Goal: Task Accomplishment & Management: Manage account settings

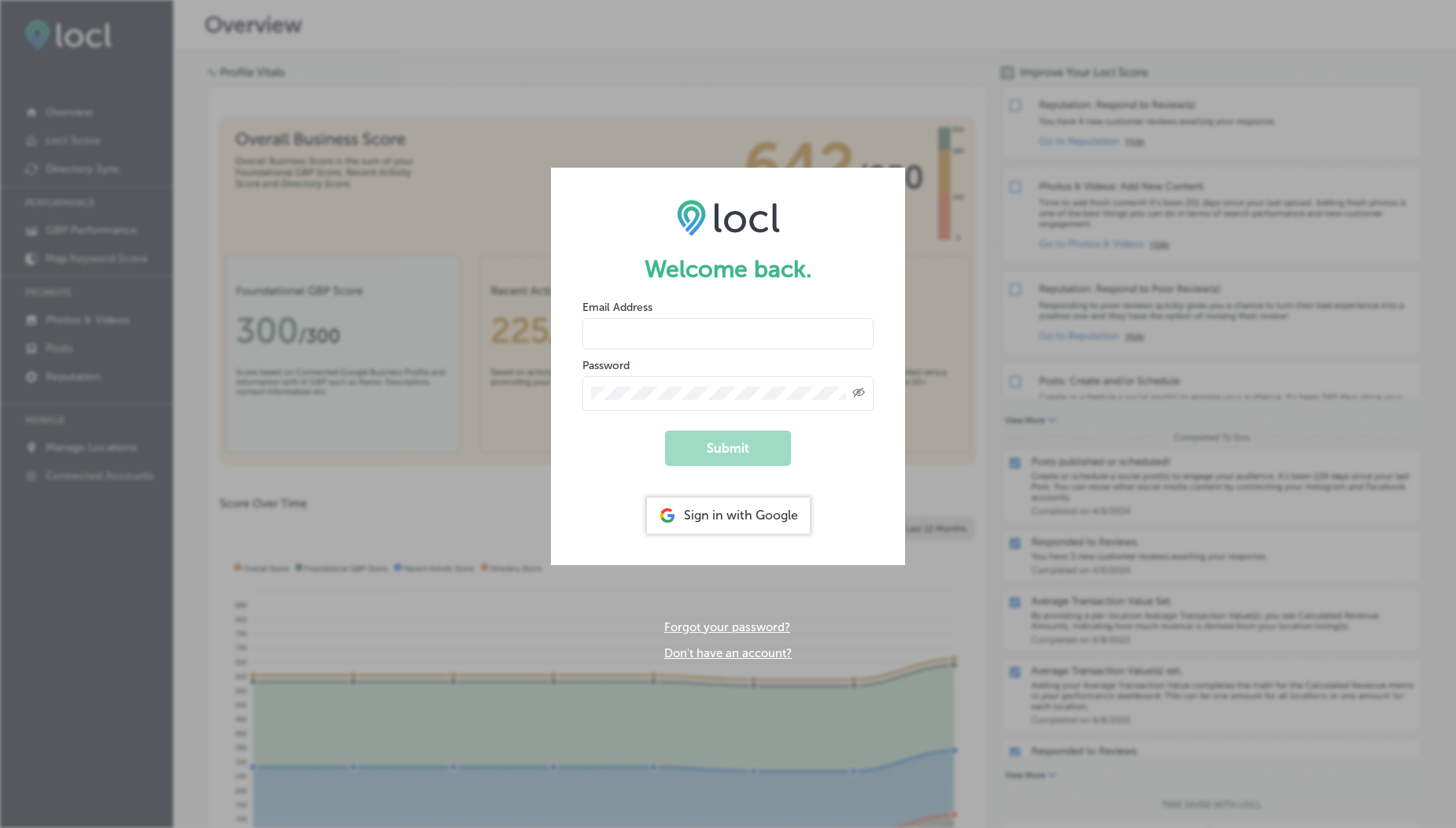
type input "[EMAIL_ADDRESS][DOMAIN_NAME]"
click at [680, 330] on input "[EMAIL_ADDRESS][DOMAIN_NAME]" at bounding box center [728, 334] width 291 height 31
drag, startPoint x: 691, startPoint y: 339, endPoint x: 814, endPoint y: 344, distance: 123.1
click at [814, 344] on input "[EMAIL_ADDRESS][DOMAIN_NAME]" at bounding box center [728, 334] width 291 height 31
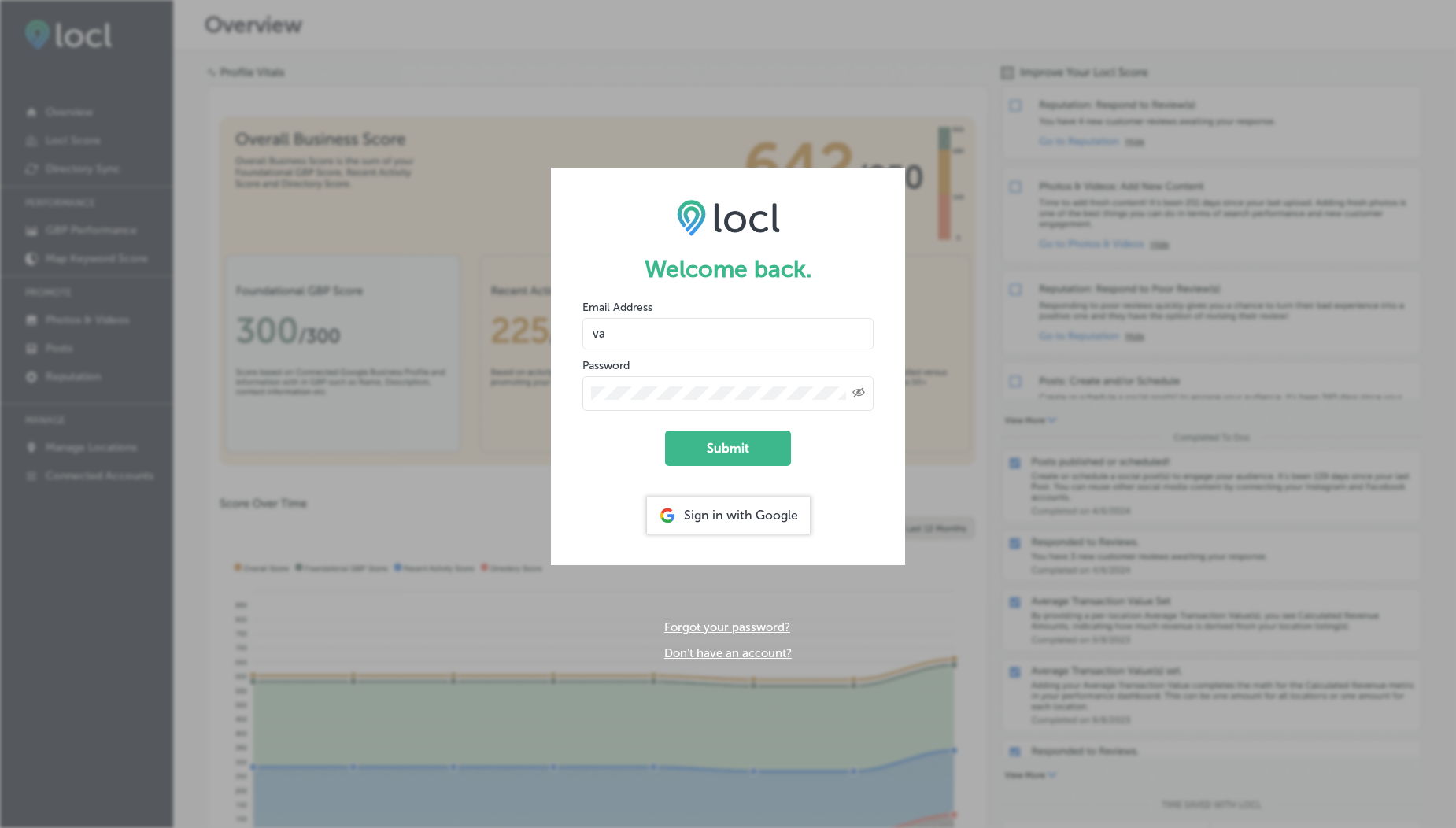
type input "v"
drag, startPoint x: 693, startPoint y: 340, endPoint x: 811, endPoint y: 340, distance: 118.0
click at [811, 340] on input "[EMAIL_ADDRESS][DOMAIN_NAME]" at bounding box center [728, 334] width 291 height 31
type input "[EMAIL_ADDRESS][DOMAIN_NAME]"
click at [741, 442] on button "Submit" at bounding box center [728, 448] width 126 height 35
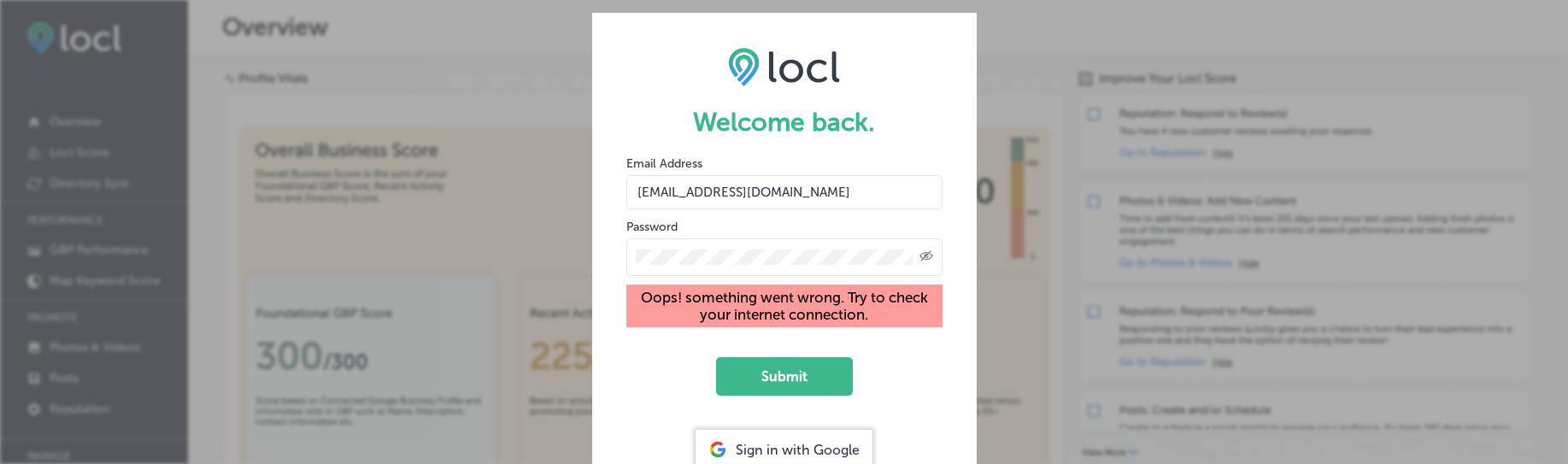
click at [928, 255] on icon "Created with Sketch." at bounding box center [926, 255] width 13 height 11
click at [781, 366] on button "Submit" at bounding box center [784, 376] width 137 height 39
click at [790, 395] on button "Submit" at bounding box center [784, 376] width 137 height 39
click at [754, 385] on button "Submit" at bounding box center [784, 376] width 137 height 39
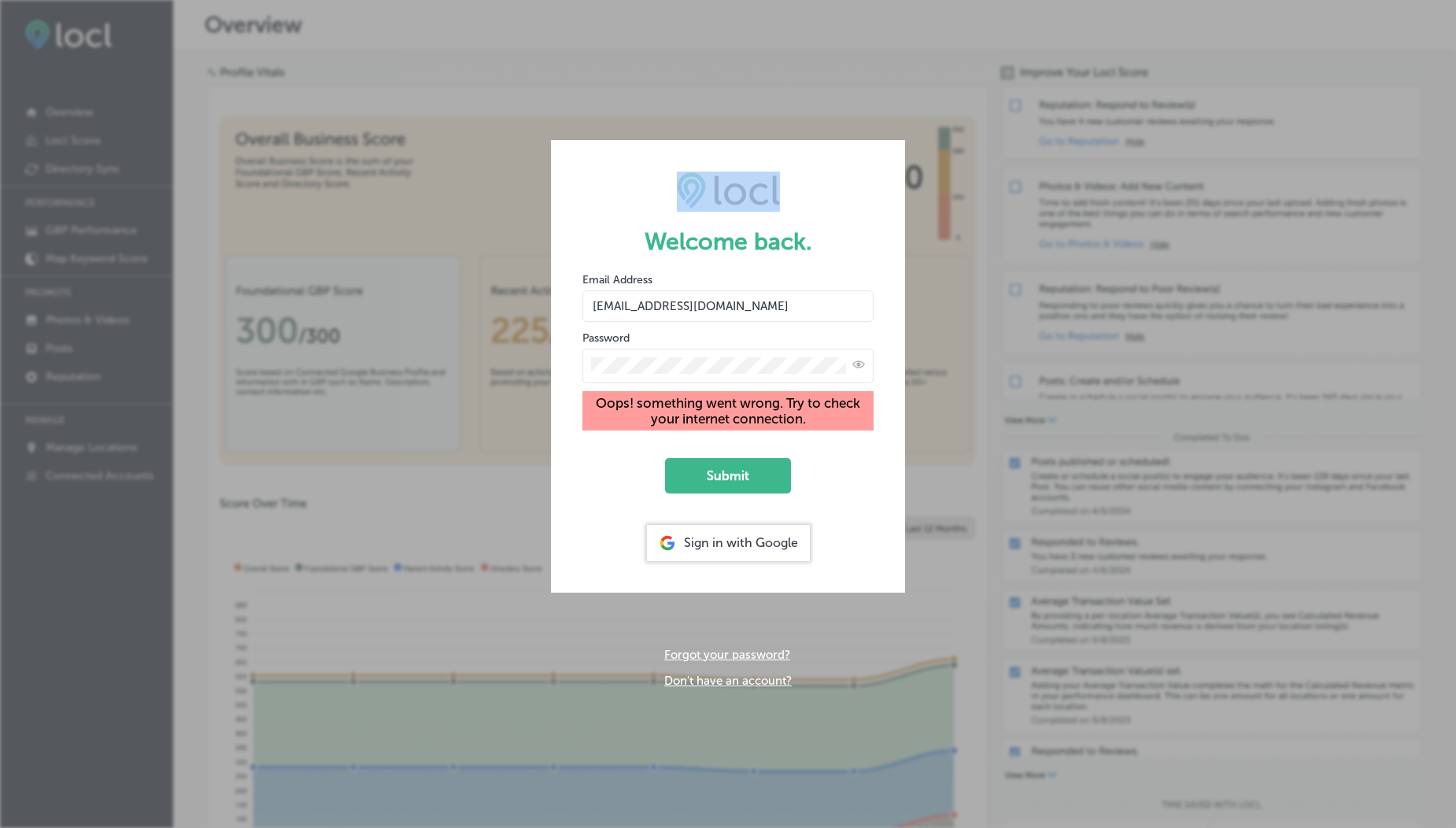
drag, startPoint x: 393, startPoint y: 55, endPoint x: 492, endPoint y: 270, distance: 236.7
click at [492, 270] on div "Welcome back. Email Address [EMAIL_ADDRESS][DOMAIN_NAME] Password Oops! somethi…" at bounding box center [728, 414] width 1456 height 828
click at [728, 491] on button "Submit" at bounding box center [728, 476] width 126 height 35
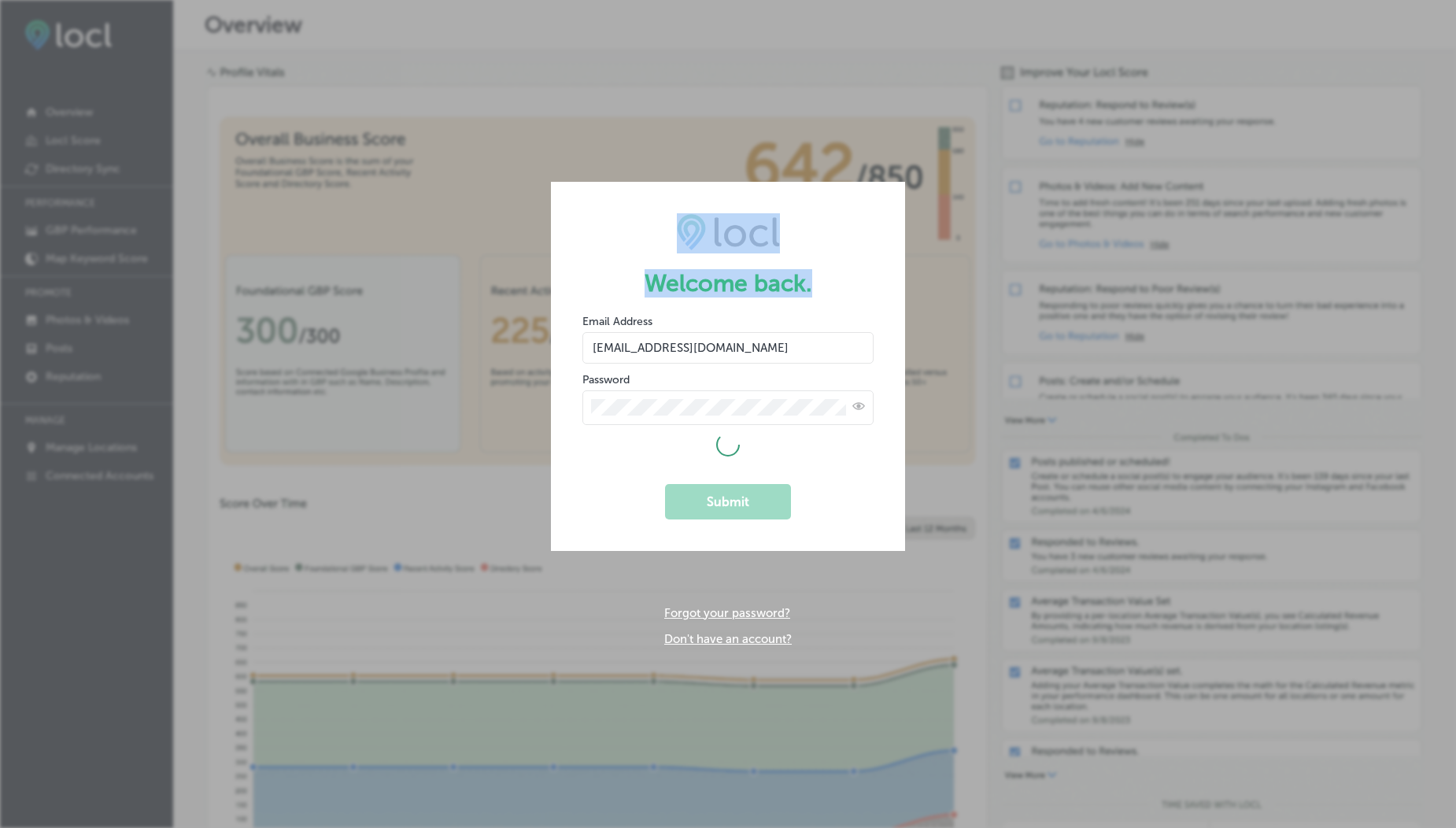
click at [836, 203] on form "Welcome back. Email Address [EMAIL_ADDRESS][DOMAIN_NAME] Password Submit" at bounding box center [728, 366] width 354 height 368
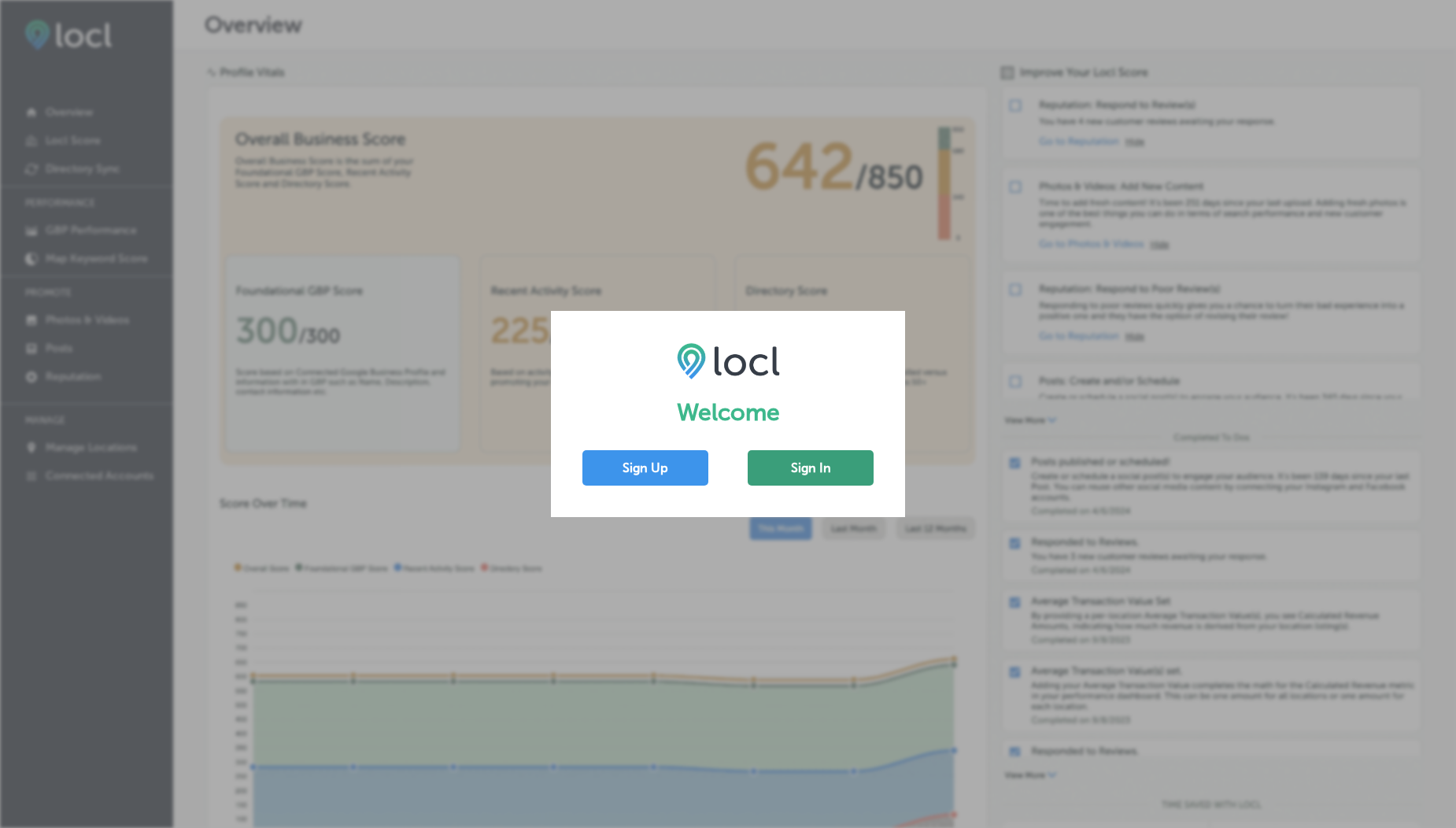
click at [787, 475] on button "Sign In" at bounding box center [811, 467] width 126 height 35
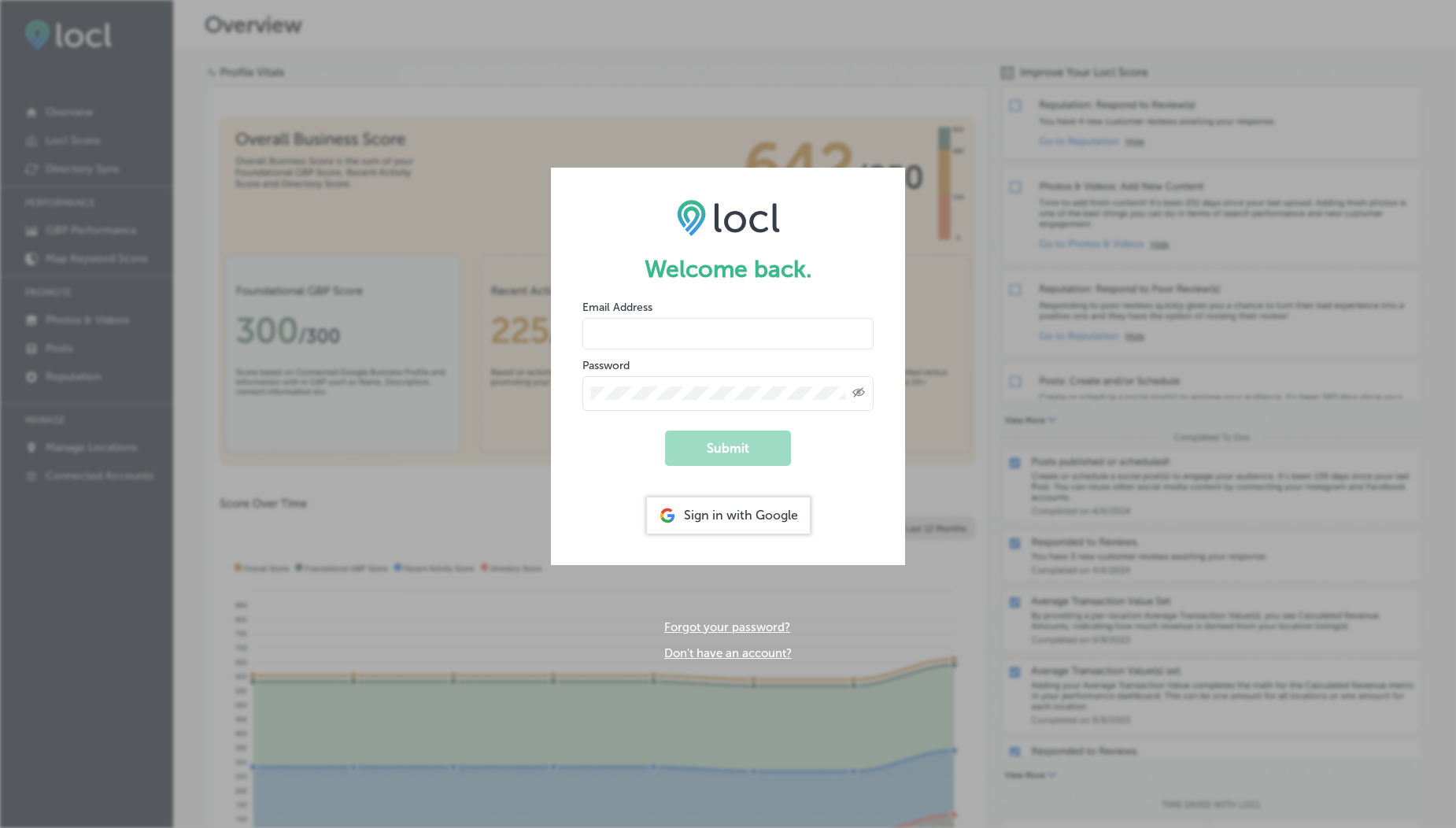
type input "[EMAIL_ADDRESS][DOMAIN_NAME]"
click at [672, 334] on input "[EMAIL_ADDRESS][DOMAIN_NAME]" at bounding box center [728, 334] width 291 height 31
click at [594, 466] on form "Welcome back. Email Address usama@esketchers.com Password Created with Sketch. …" at bounding box center [728, 366] width 354 height 397
click at [730, 445] on button "Submit" at bounding box center [728, 448] width 126 height 35
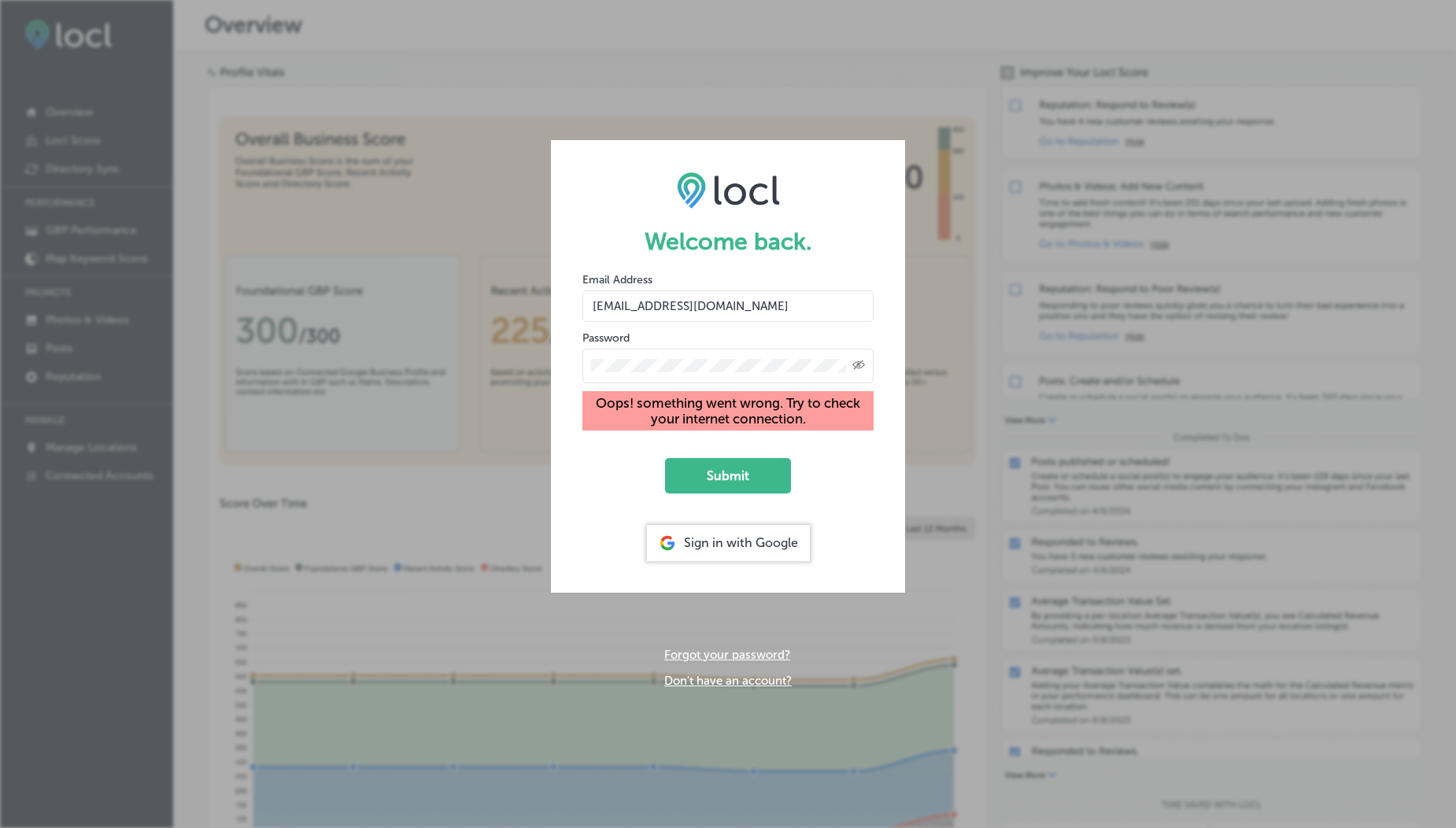
click at [684, 311] on input "[EMAIL_ADDRESS][DOMAIN_NAME]" at bounding box center [728, 306] width 291 height 31
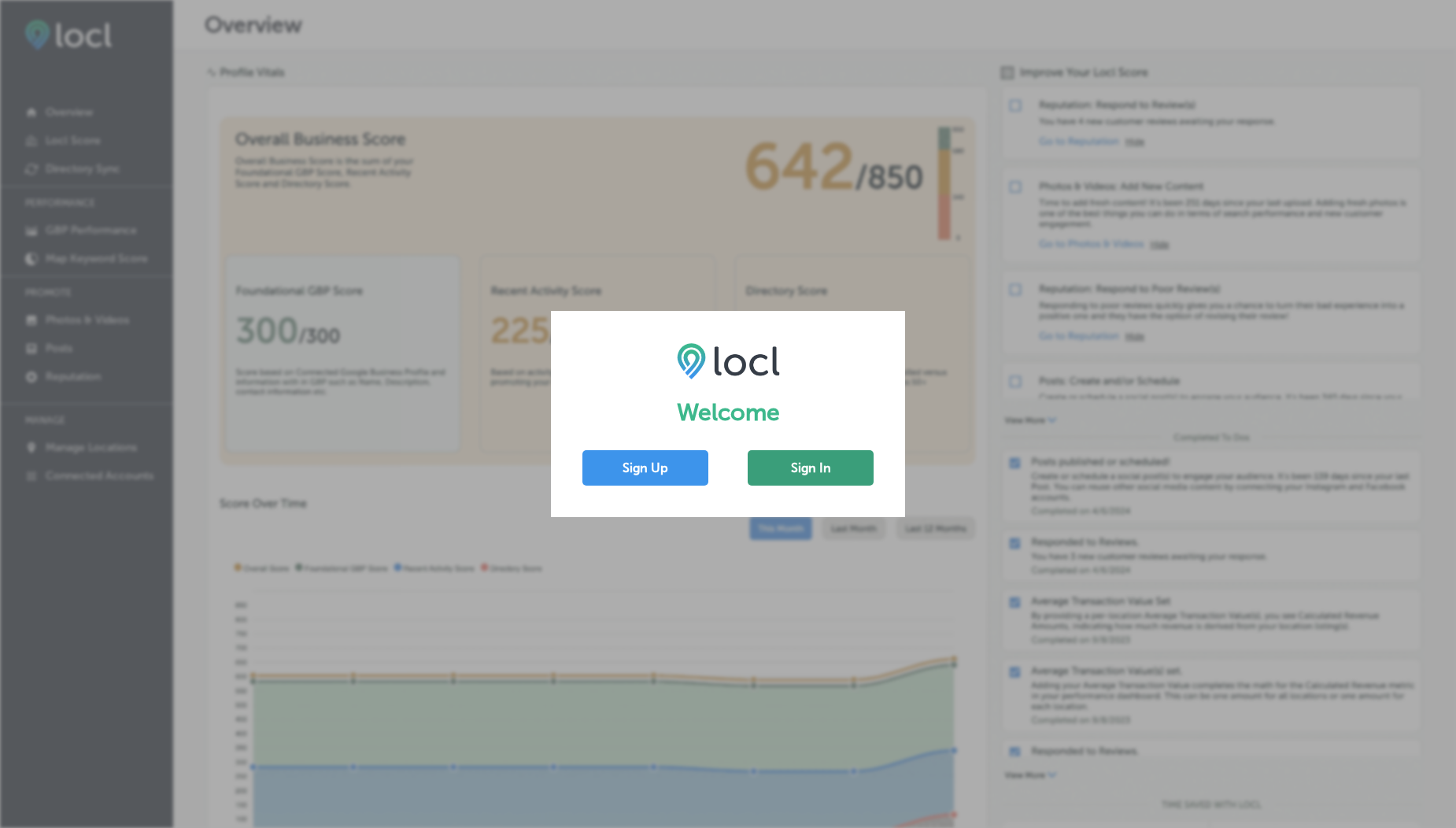
click at [821, 477] on button "Sign In" at bounding box center [811, 467] width 126 height 35
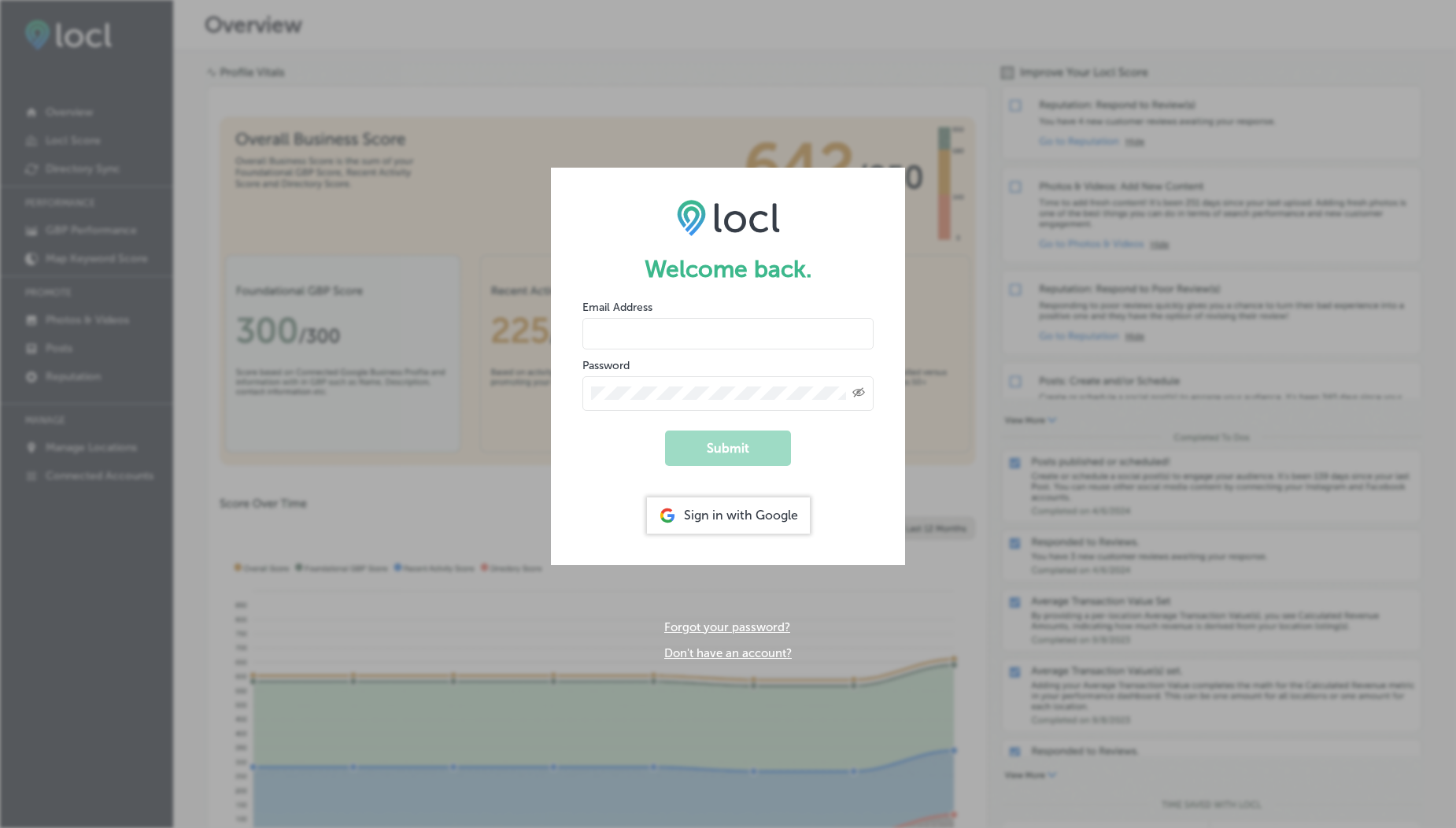
type input "[EMAIL_ADDRESS][DOMAIN_NAME]"
click at [656, 343] on input "[EMAIL_ADDRESS][DOMAIN_NAME]" at bounding box center [728, 334] width 291 height 31
click at [618, 334] on input "[EMAIL_ADDRESS][DOMAIN_NAME]" at bounding box center [728, 334] width 291 height 31
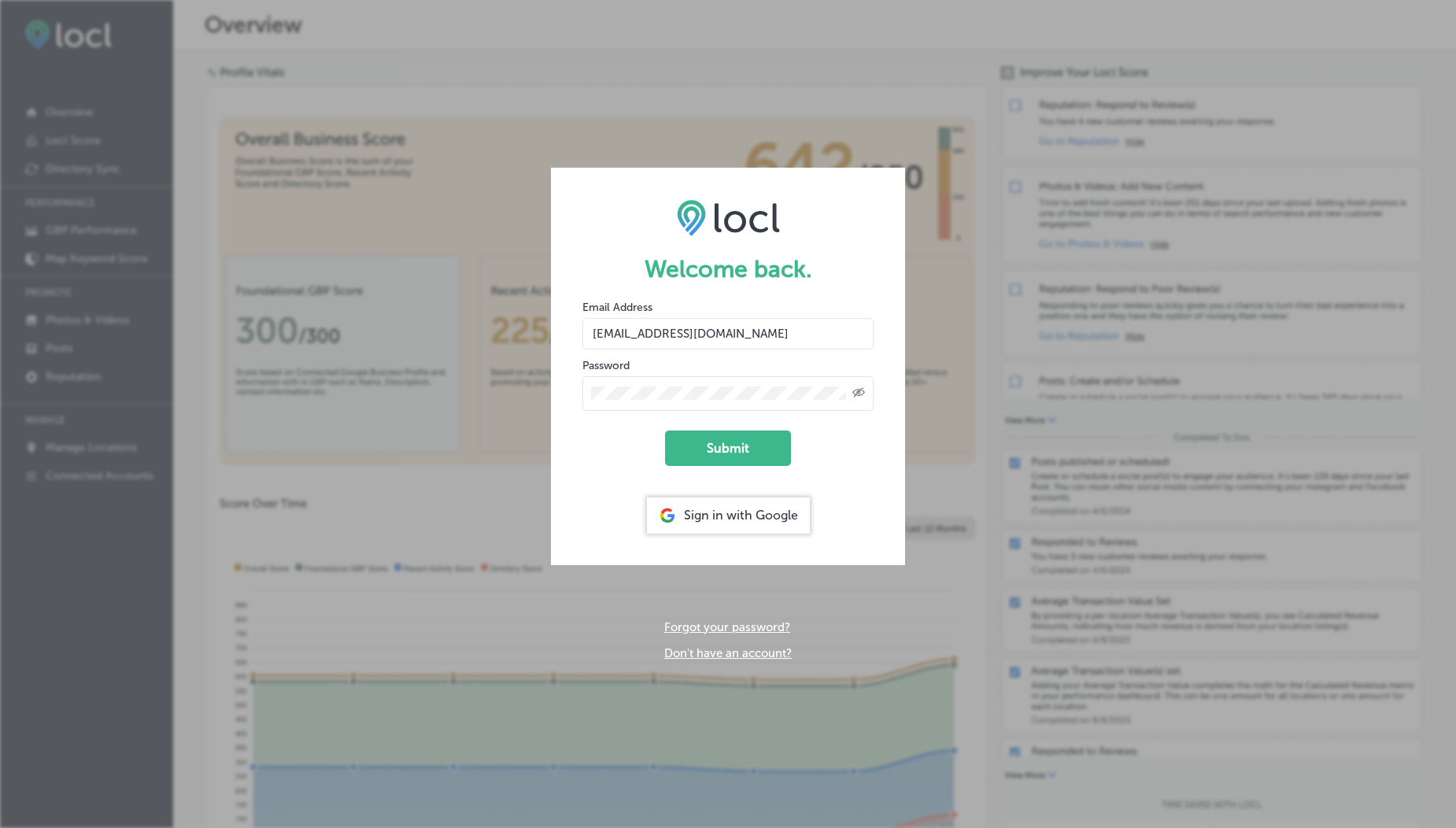
drag, startPoint x: 688, startPoint y: 334, endPoint x: 857, endPoint y: 340, distance: 169.1
click at [857, 340] on input "[EMAIL_ADDRESS][DOMAIN_NAME]" at bounding box center [728, 334] width 291 height 31
type input "[EMAIL_ADDRESS][DOMAIN_NAME]"
click at [742, 451] on button "Submit" at bounding box center [728, 448] width 126 height 35
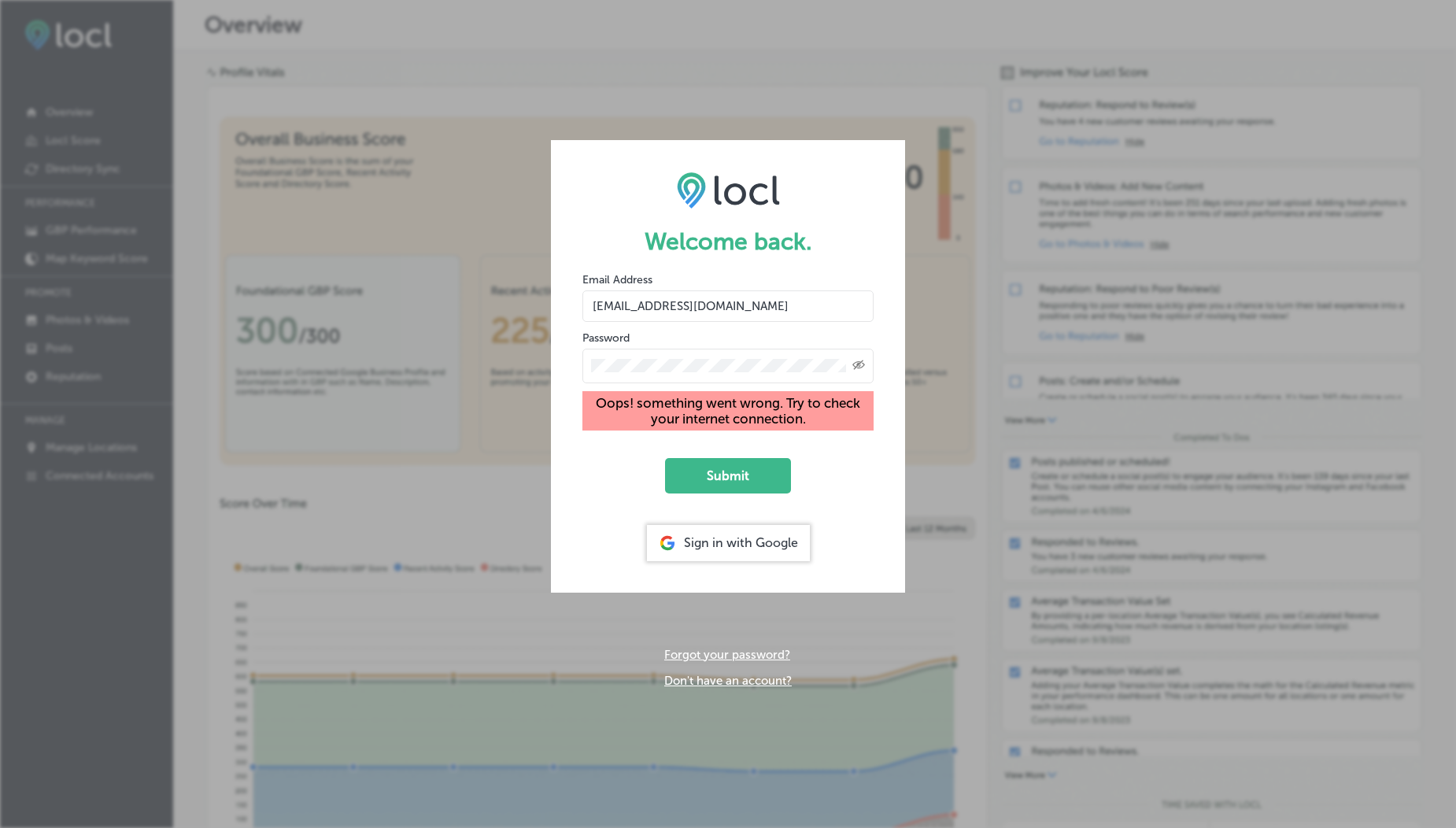
click at [741, 447] on form "Welcome back. Email Address vasilikigreece69+ap01@gmail.com Password Created wi…" at bounding box center [728, 366] width 354 height 452
click at [730, 469] on button "Submit" at bounding box center [728, 476] width 126 height 35
click at [333, 210] on div "Welcome back. Email Address vasilikigreece69+ap01@gmail.com Password Created wi…" at bounding box center [728, 414] width 1456 height 828
drag, startPoint x: 726, startPoint y: 449, endPoint x: 743, endPoint y: 467, distance: 24.8
click at [743, 467] on form "Welcome back. Email Address vasilikigreece69+ap01@gmail.com Password Created wi…" at bounding box center [728, 366] width 354 height 452
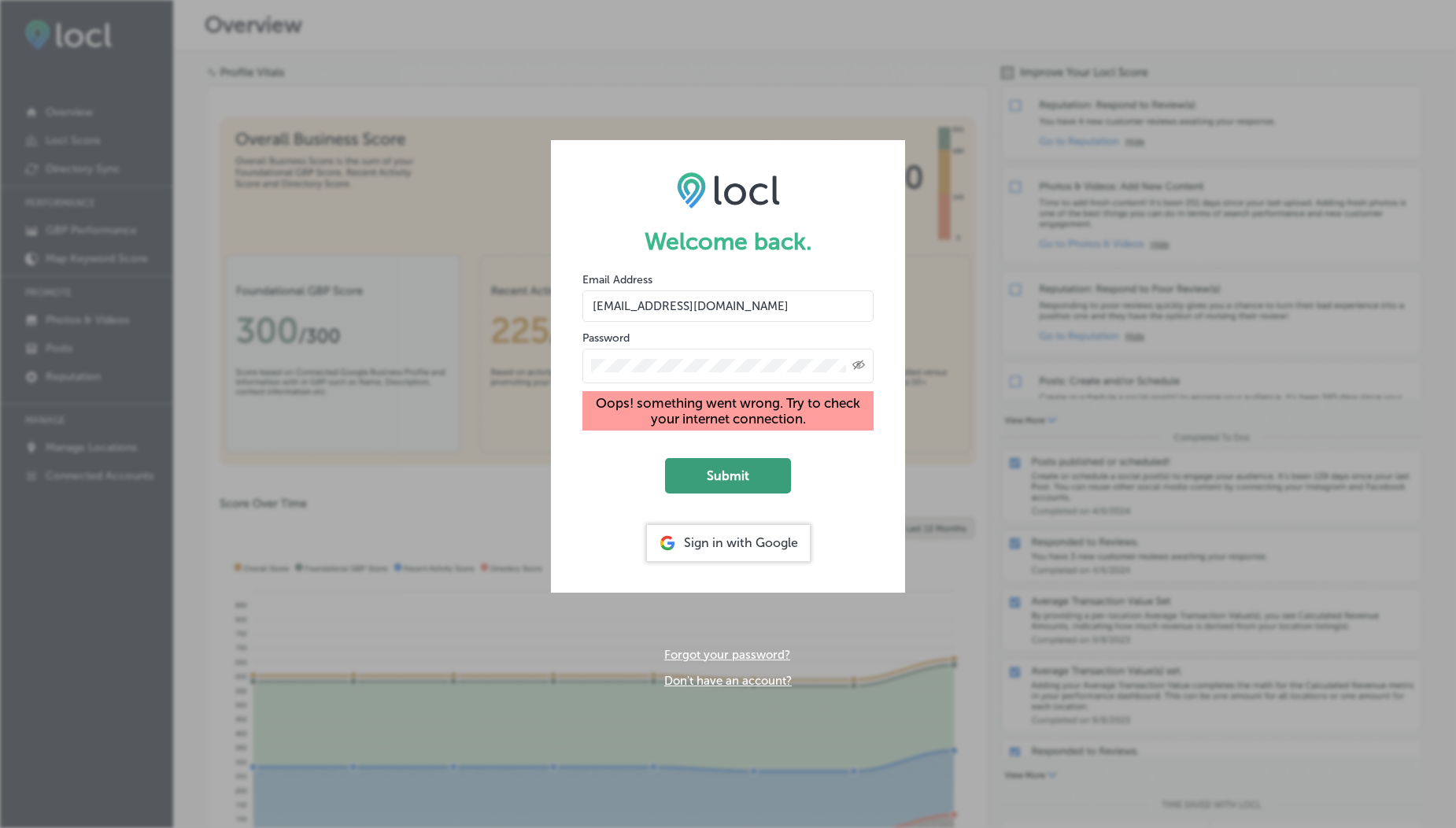
click at [743, 467] on button "Submit" at bounding box center [728, 476] width 126 height 35
click at [721, 480] on button "Submit" at bounding box center [728, 476] width 126 height 35
